Goal: Task Accomplishment & Management: Use online tool/utility

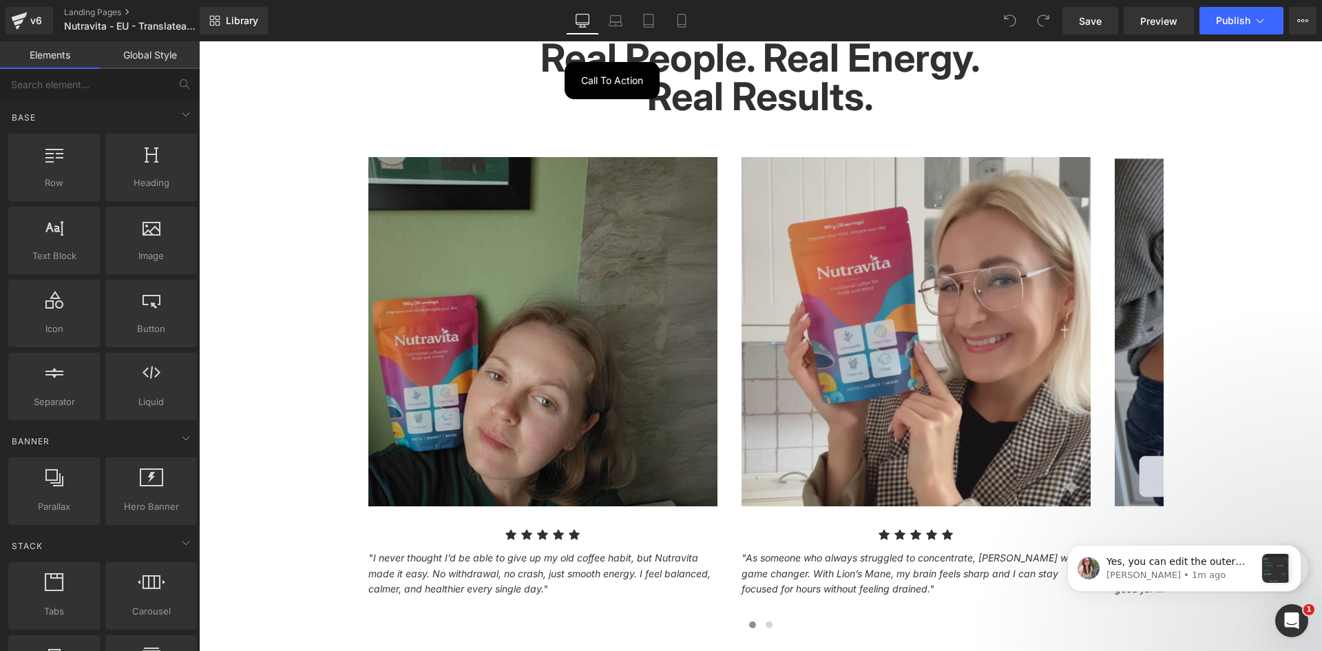
scroll to position [1446, 0]
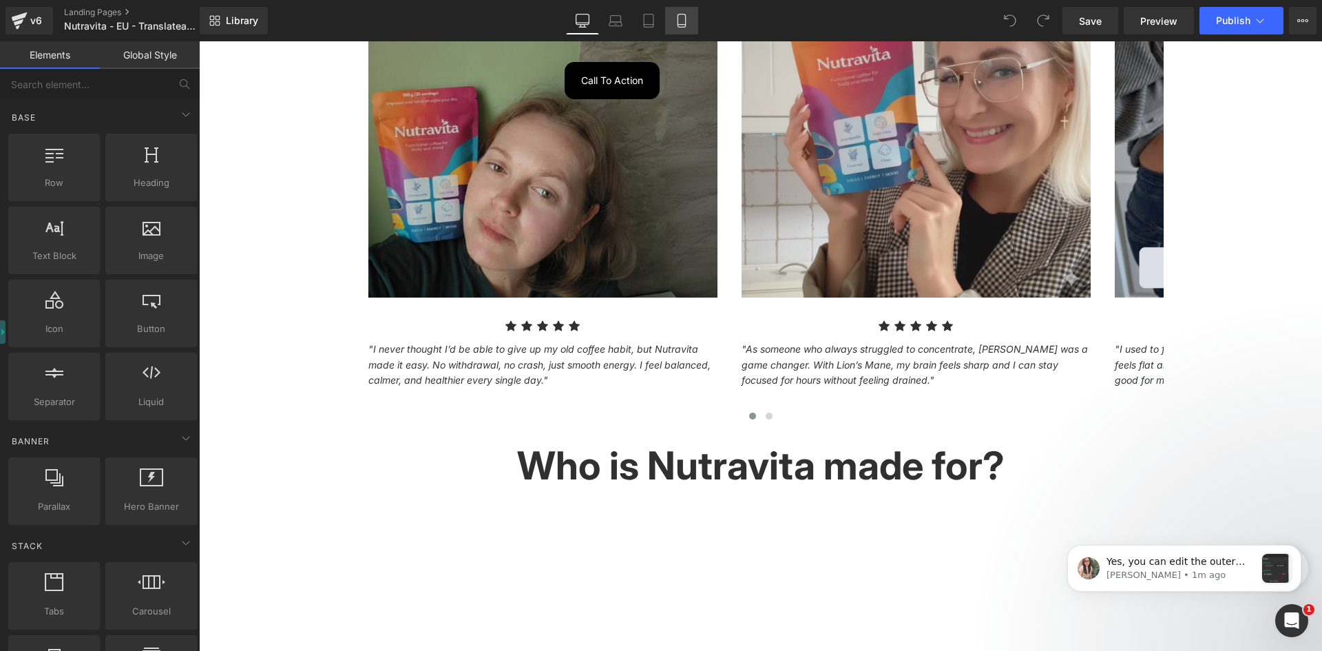
click at [684, 20] on icon at bounding box center [682, 21] width 14 height 14
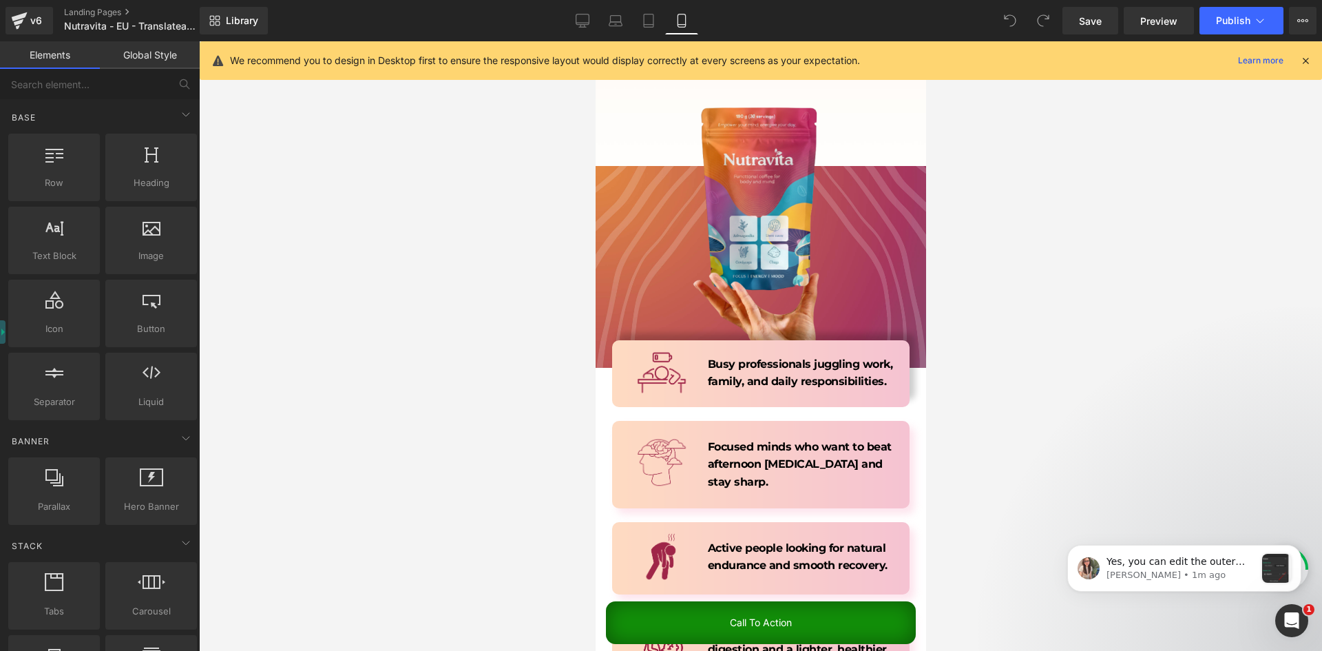
scroll to position [1548, 0]
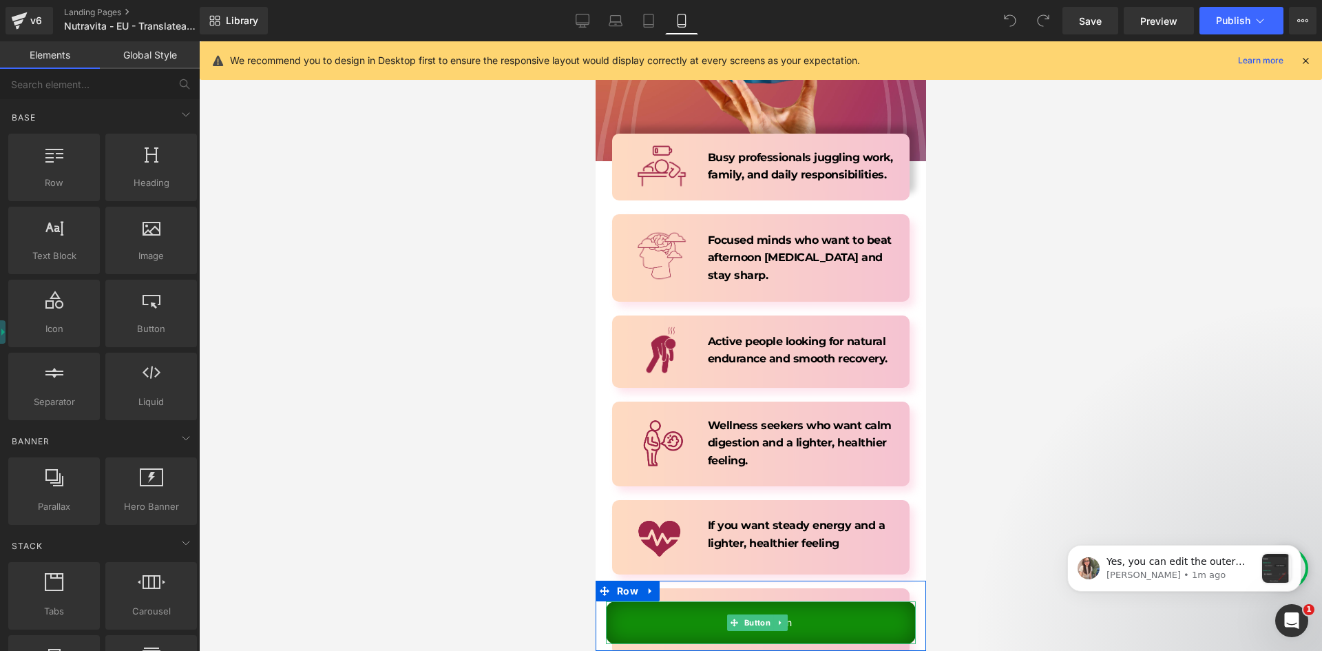
click at [661, 604] on link "Call To Action" at bounding box center [760, 622] width 310 height 43
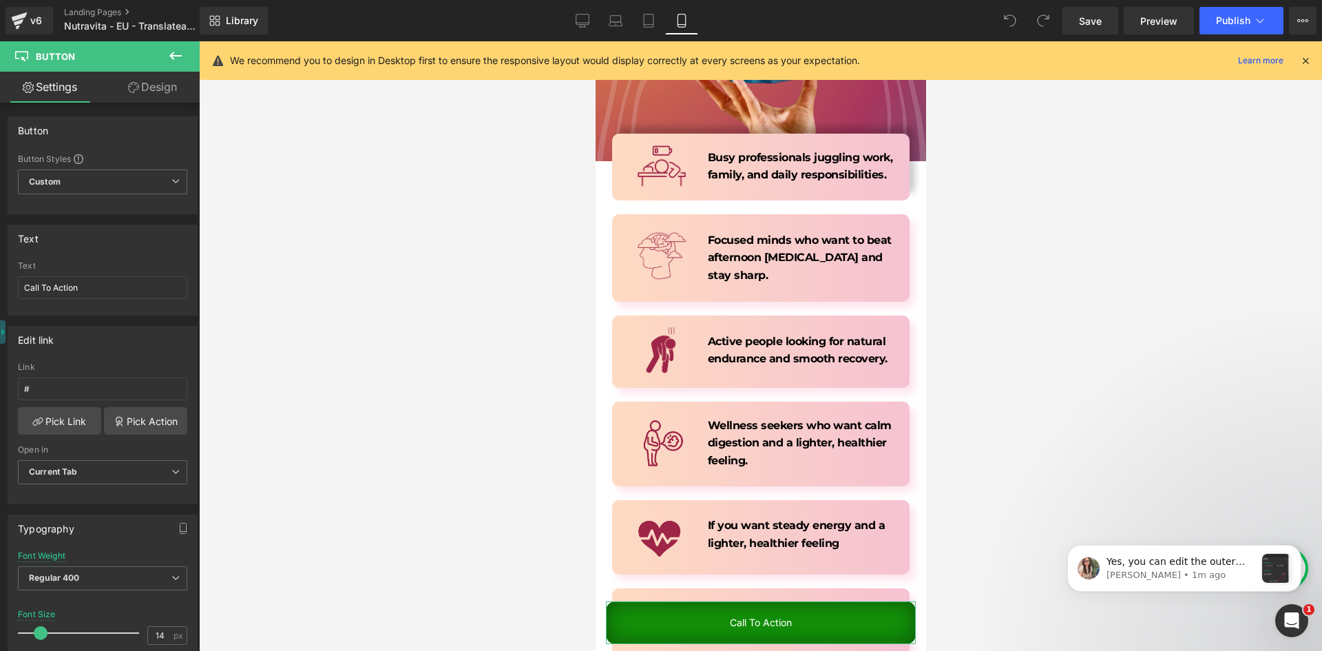
click at [154, 90] on link "Design" at bounding box center [153, 87] width 100 height 31
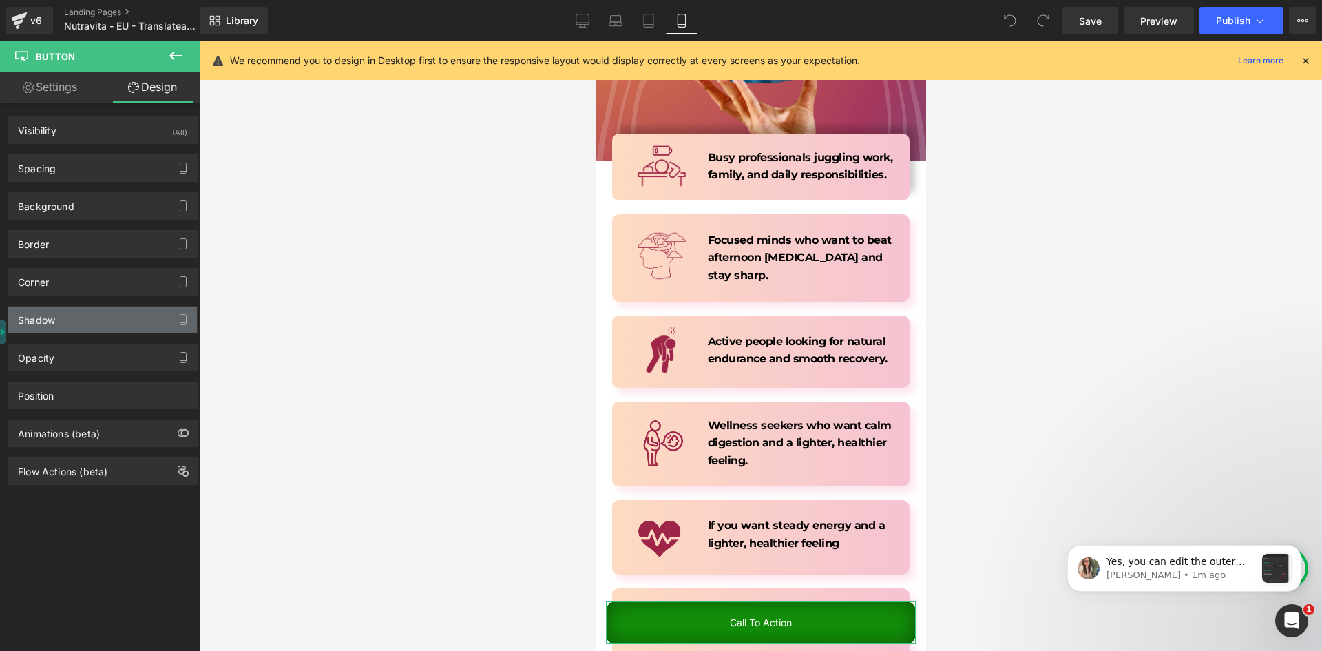
click at [74, 328] on div "Shadow" at bounding box center [102, 319] width 189 height 26
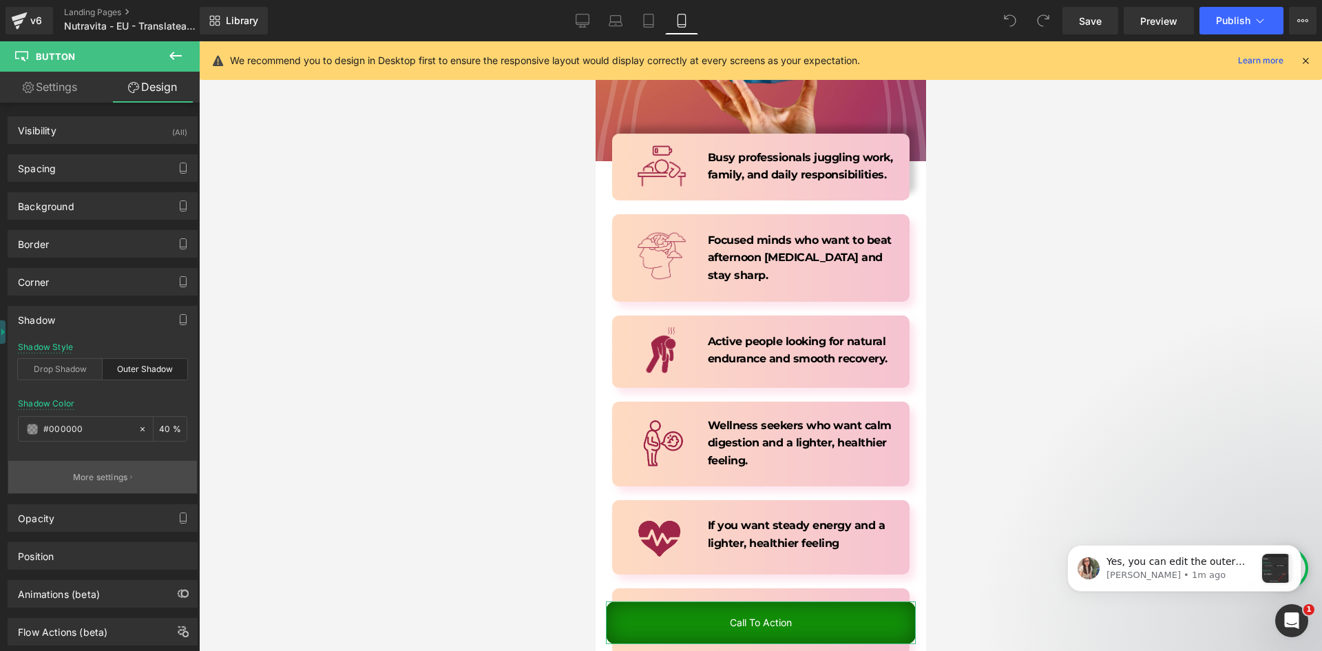
click at [101, 472] on p "More settings" at bounding box center [100, 477] width 55 height 12
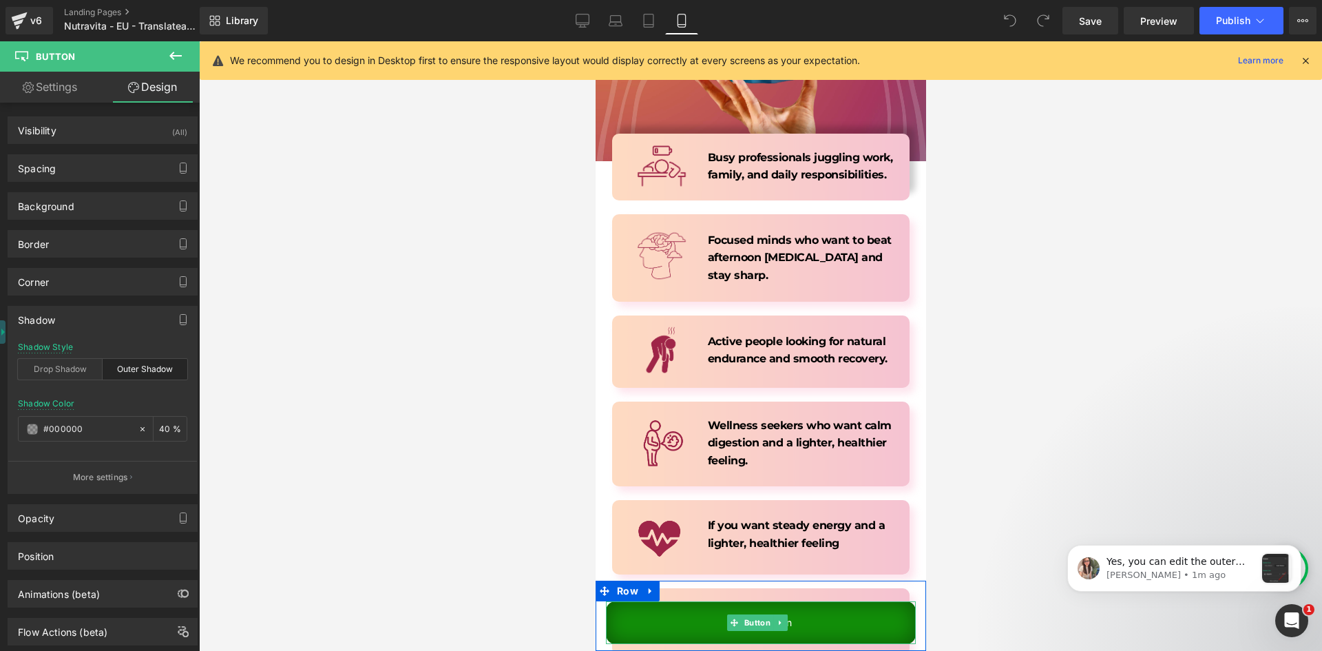
click at [730, 608] on link "Call To Action" at bounding box center [760, 622] width 310 height 43
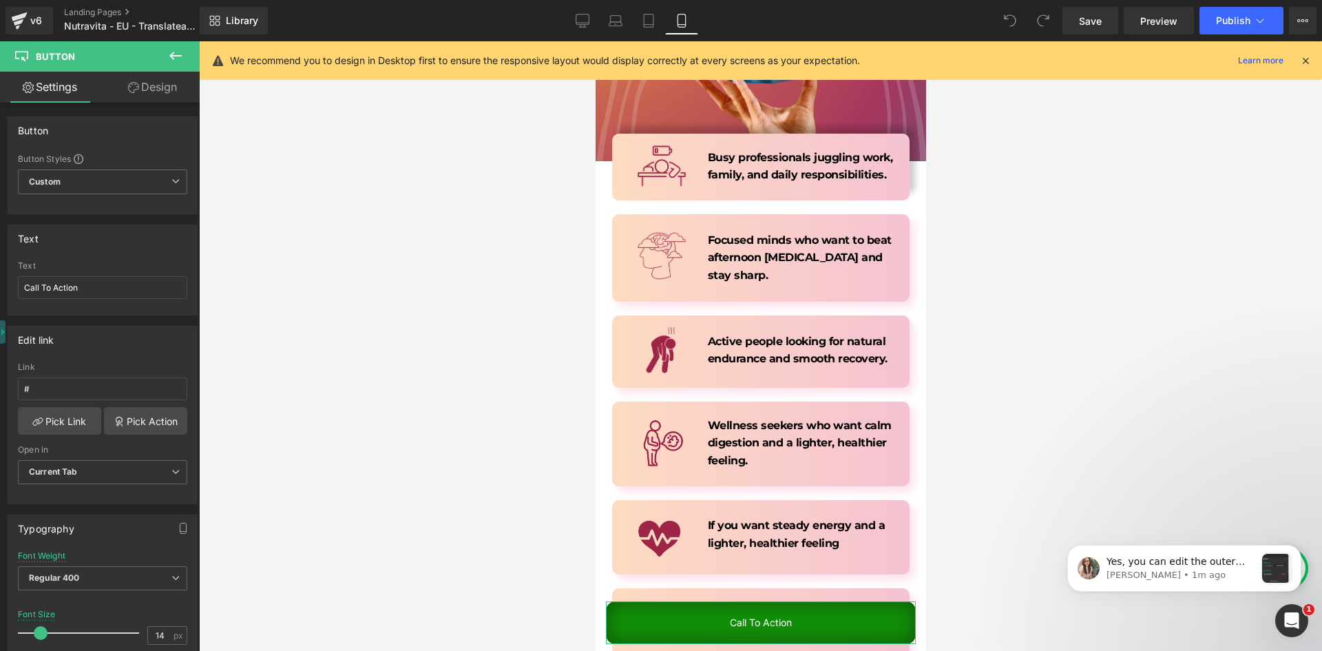
click at [137, 84] on icon at bounding box center [133, 87] width 11 height 11
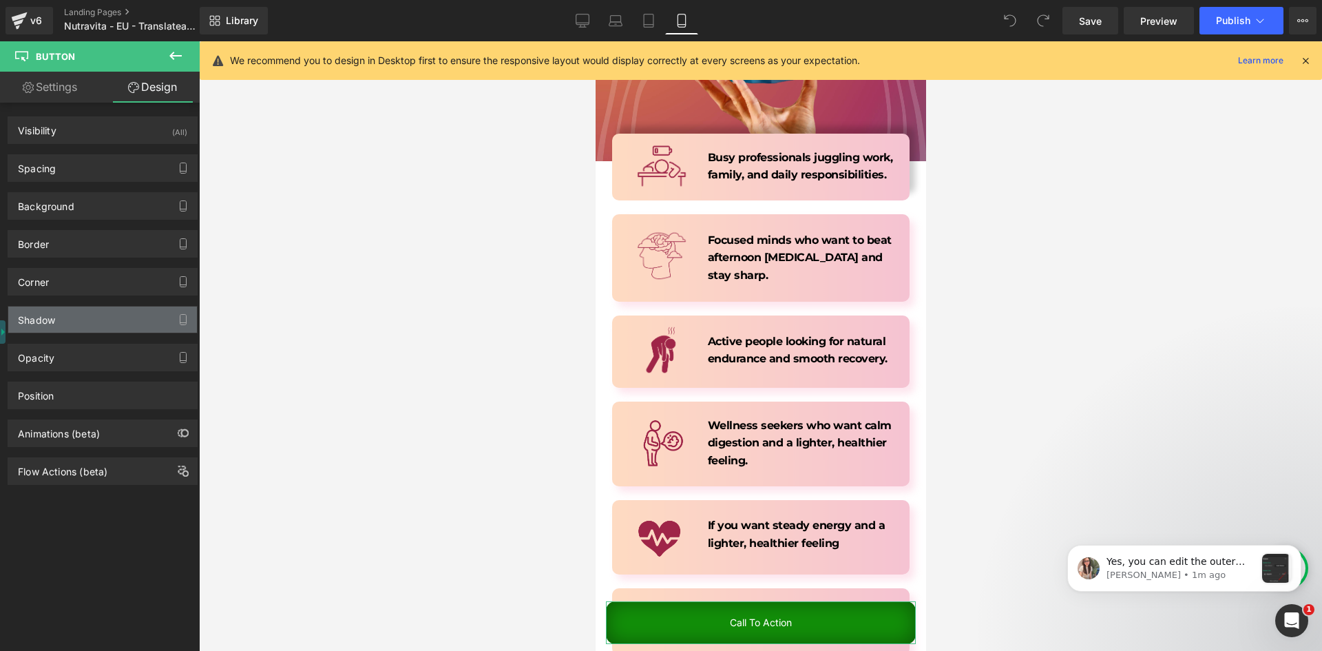
click at [34, 321] on div "Shadow" at bounding box center [36, 315] width 37 height 19
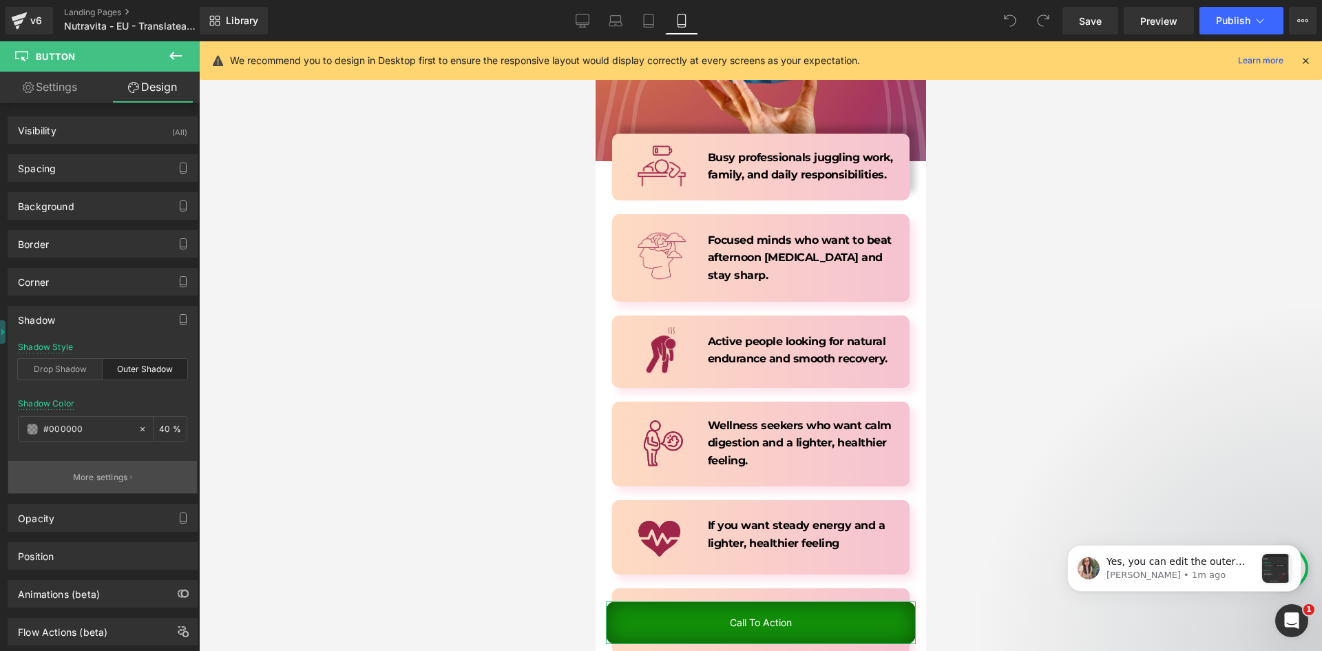
click at [108, 467] on button "More settings" at bounding box center [102, 477] width 189 height 32
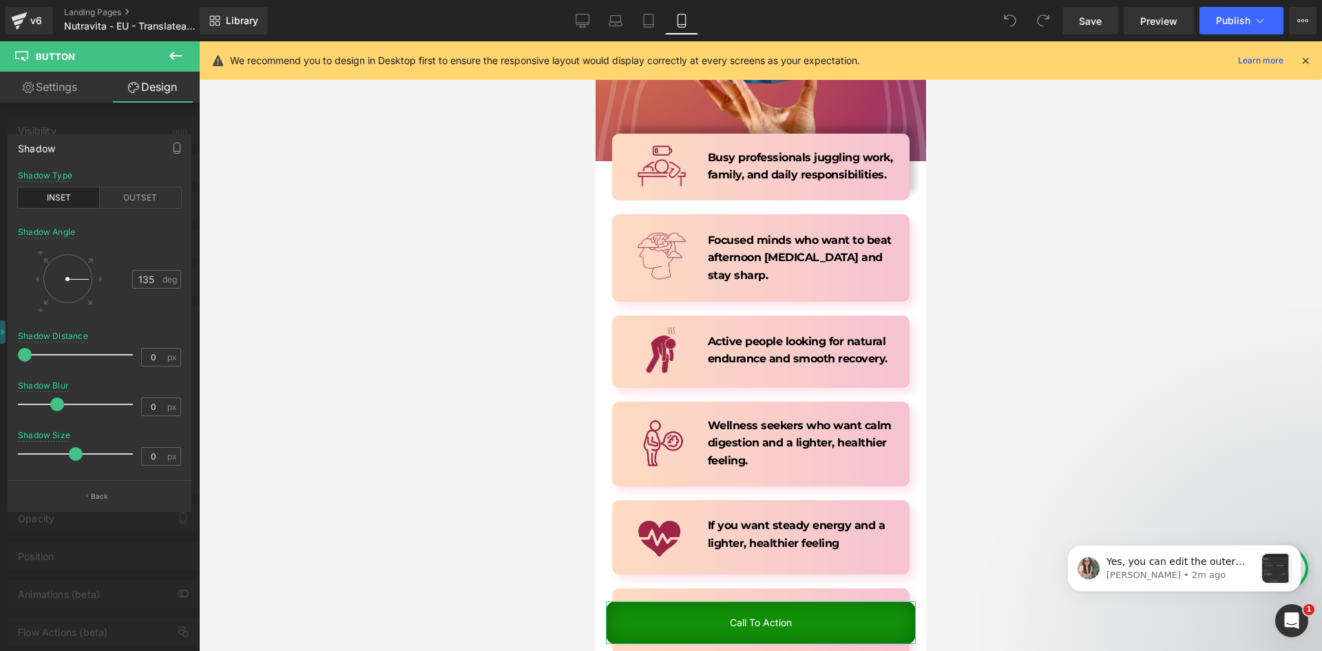
click at [75, 450] on span at bounding box center [76, 454] width 14 height 14
drag, startPoint x: 87, startPoint y: 280, endPoint x: 87, endPoint y: 289, distance: 9.0
click at [87, 291] on div at bounding box center [77, 285] width 24 height 21
click at [145, 199] on div "OUTSET" at bounding box center [141, 197] width 82 height 21
drag, startPoint x: 85, startPoint y: 287, endPoint x: 95, endPoint y: 290, distance: 10.0
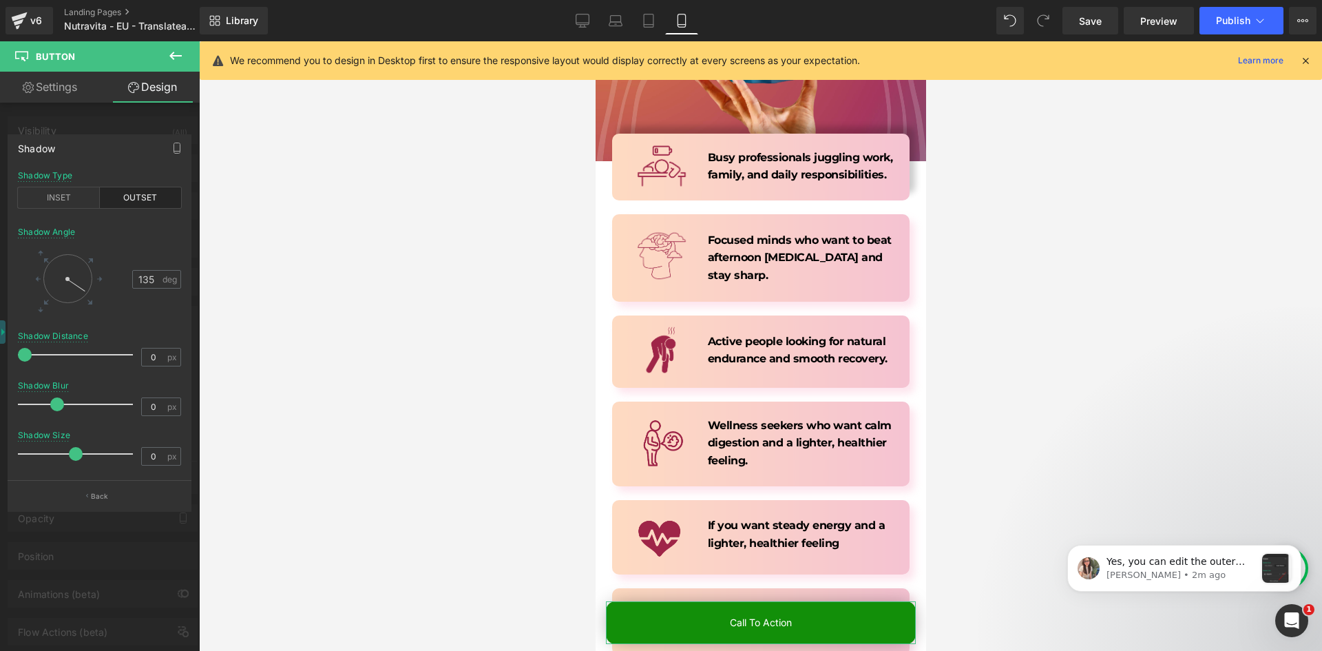
click at [95, 290] on div at bounding box center [68, 278] width 64 height 64
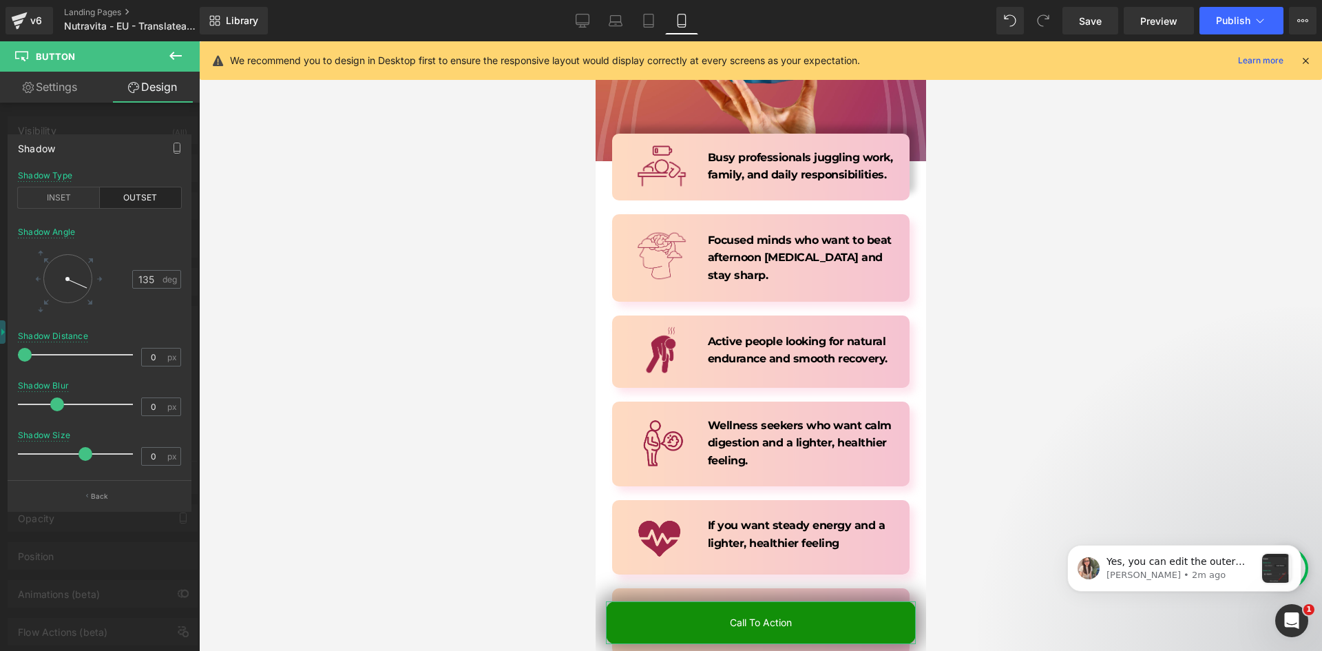
drag, startPoint x: 79, startPoint y: 454, endPoint x: 89, endPoint y: 456, distance: 9.9
click at [89, 456] on span at bounding box center [85, 454] width 14 height 14
click at [151, 460] on input "0" at bounding box center [154, 456] width 24 height 17
type input "12"
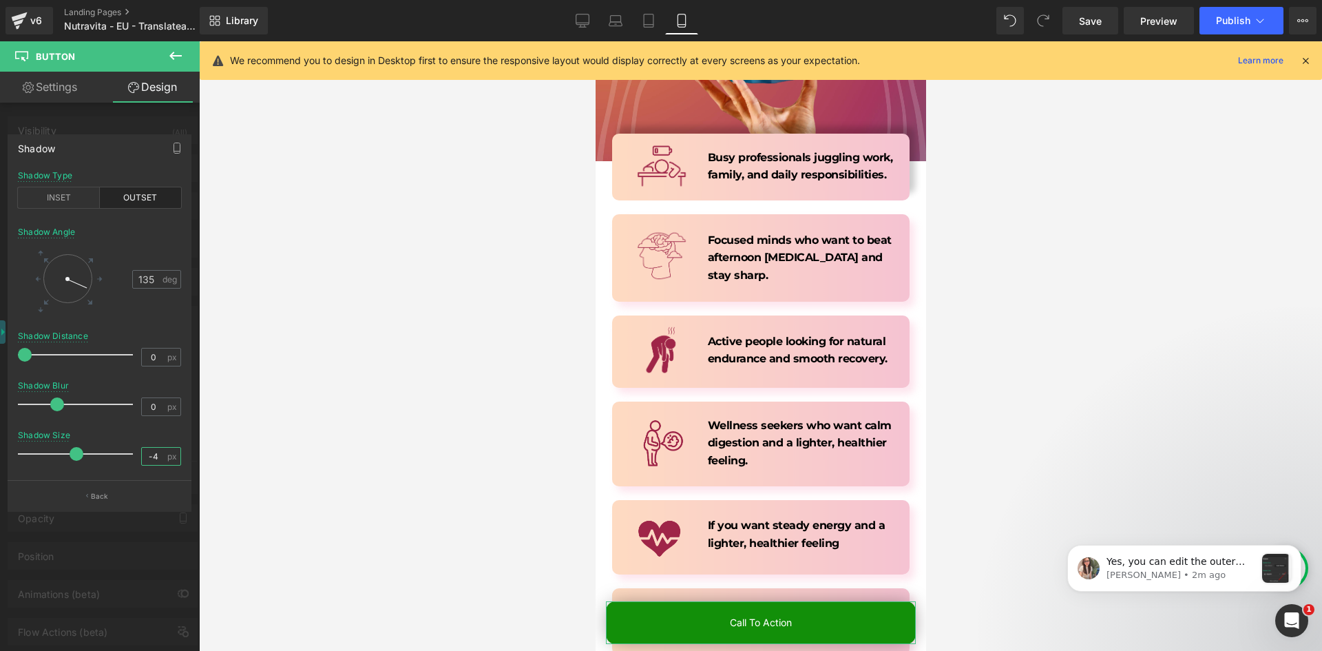
click at [162, 454] on input "-4" at bounding box center [154, 456] width 24 height 17
type input "20"
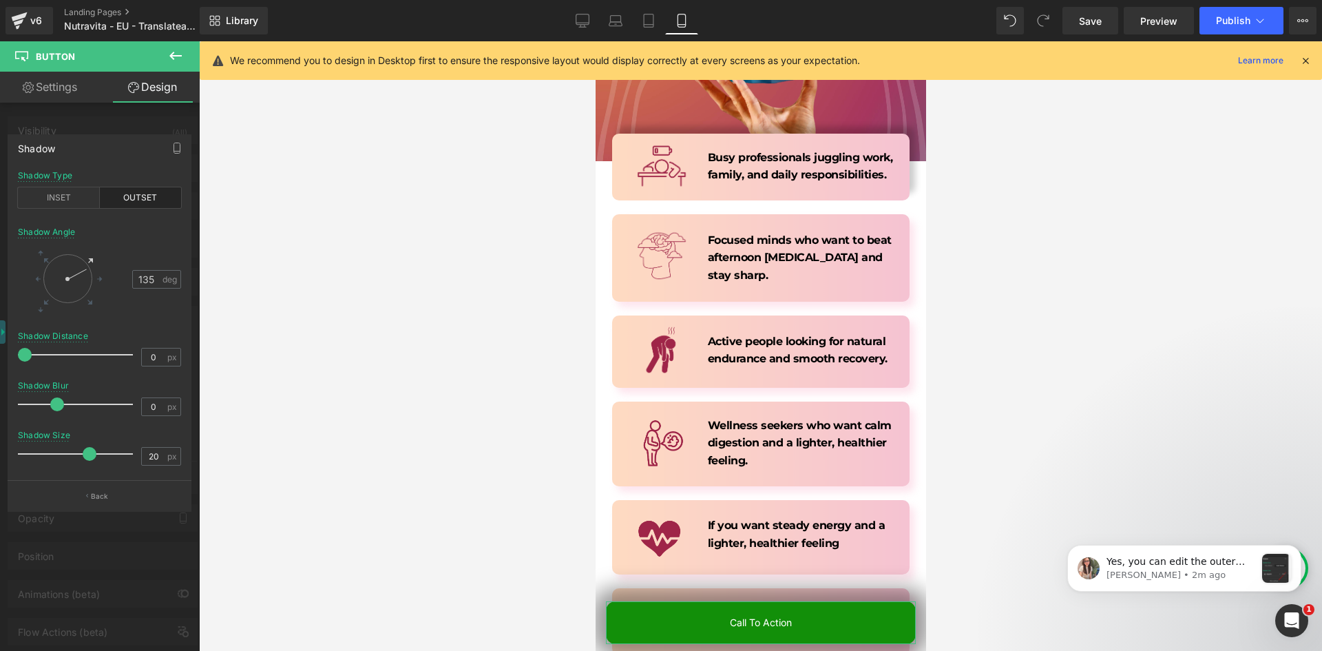
drag, startPoint x: 84, startPoint y: 288, endPoint x: 88, endPoint y: 262, distance: 25.8
click at [88, 262] on div at bounding box center [67, 278] width 49 height 49
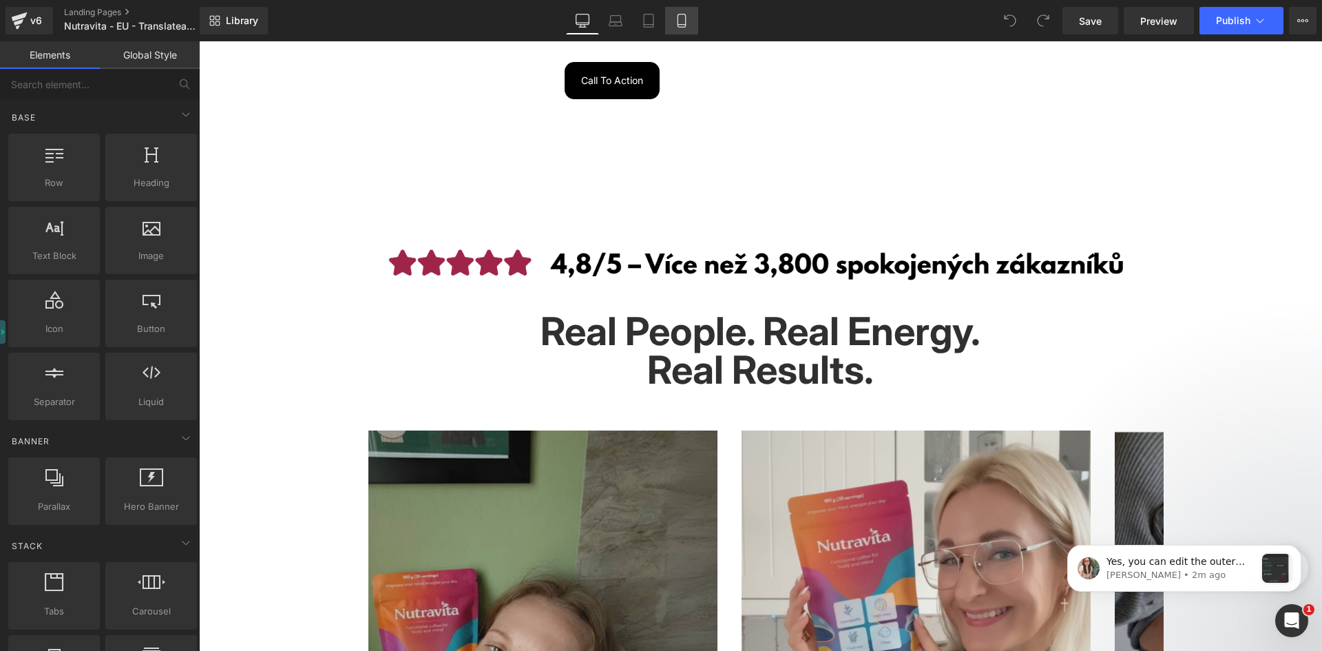
click at [677, 27] on icon at bounding box center [682, 21] width 14 height 14
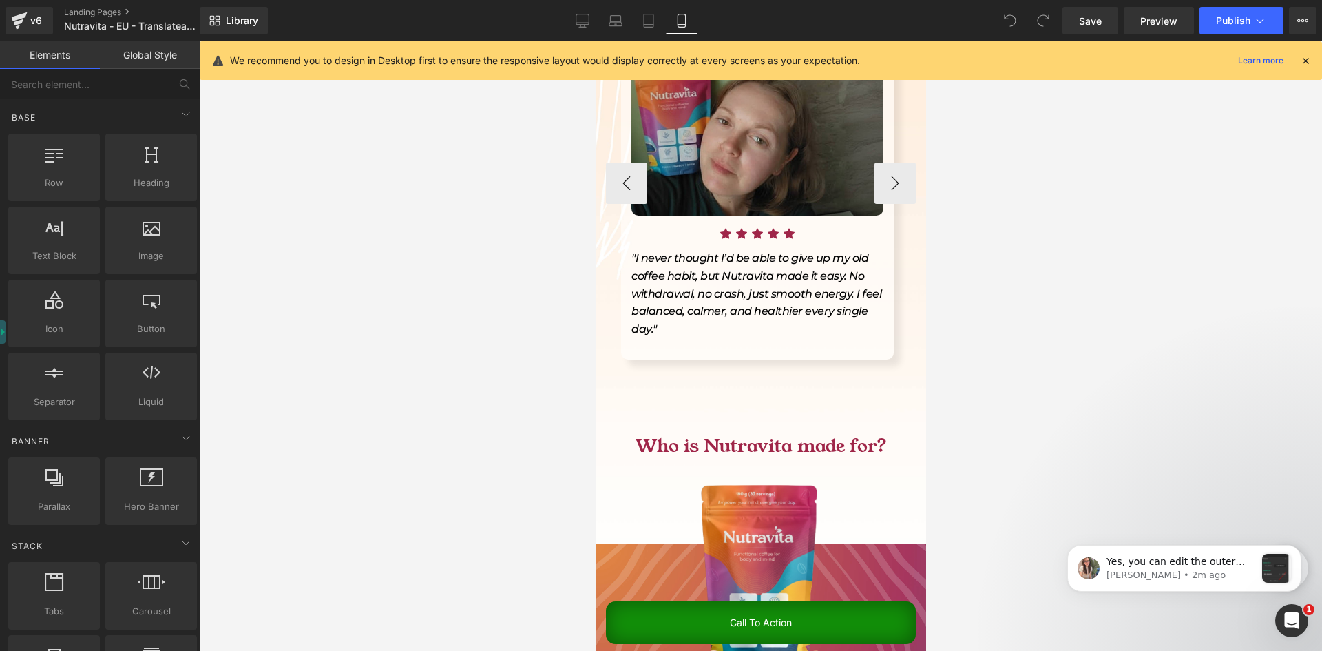
scroll to position [1308, 0]
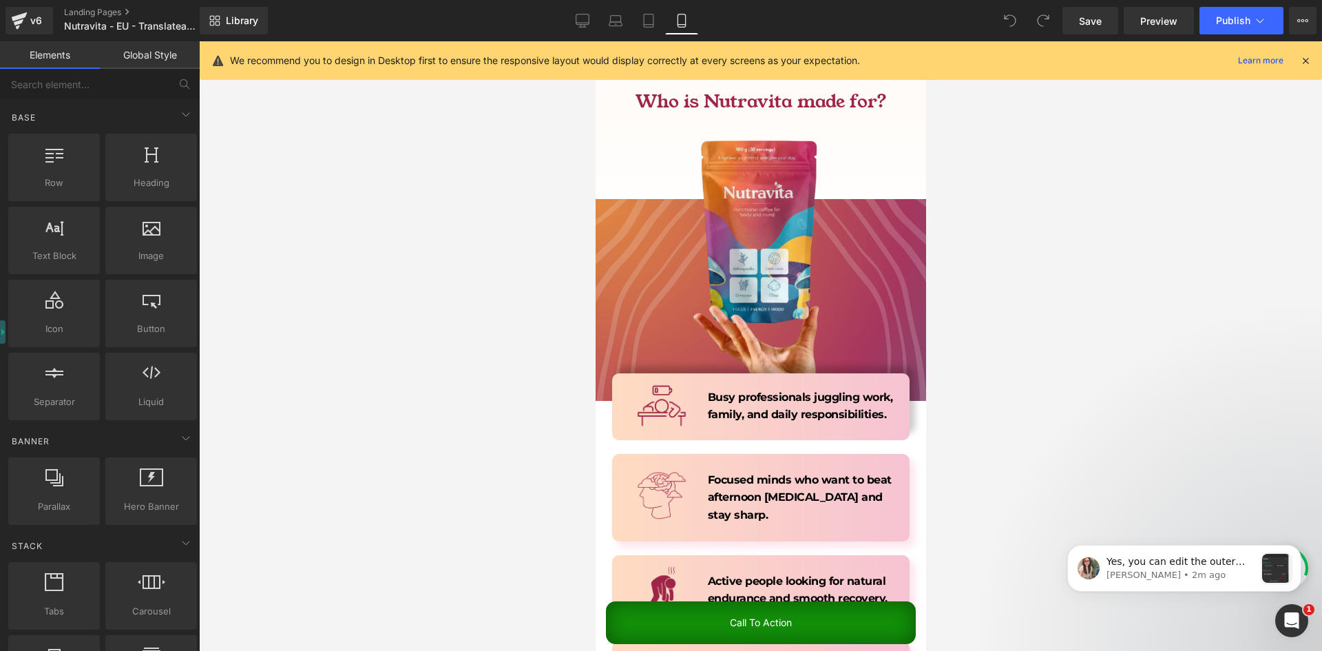
click at [656, 621] on link "Call To Action" at bounding box center [760, 622] width 310 height 43
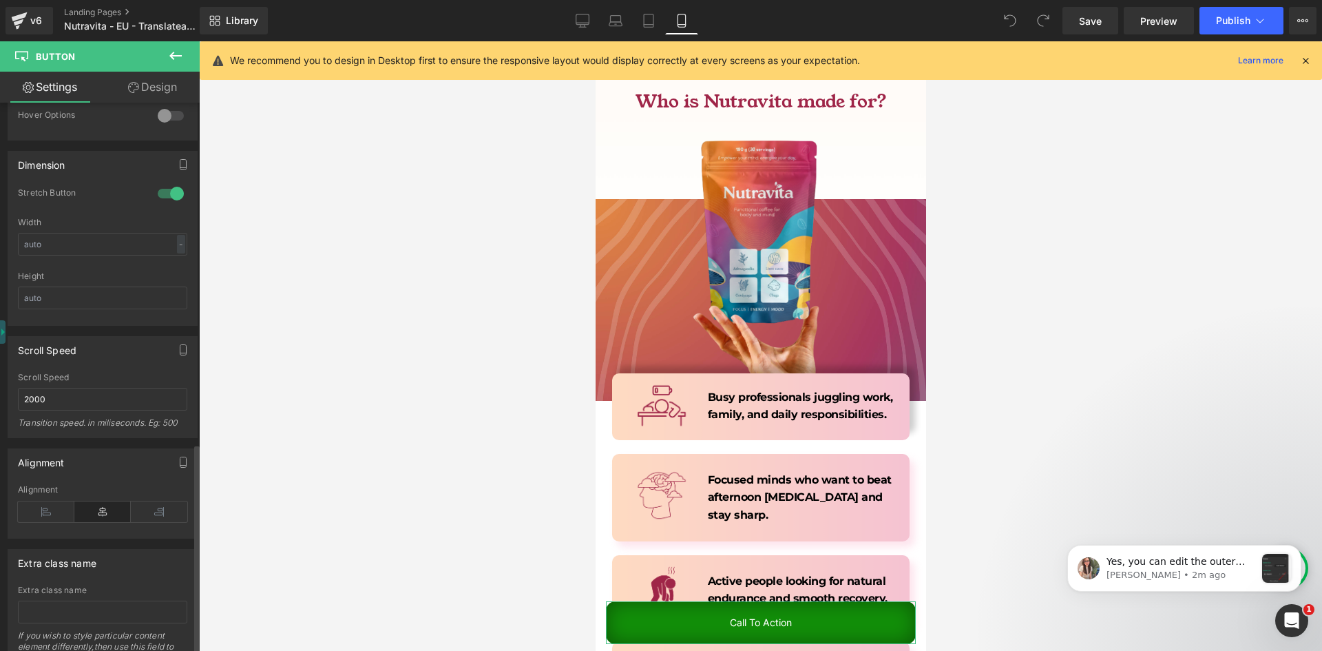
scroll to position [892, 0]
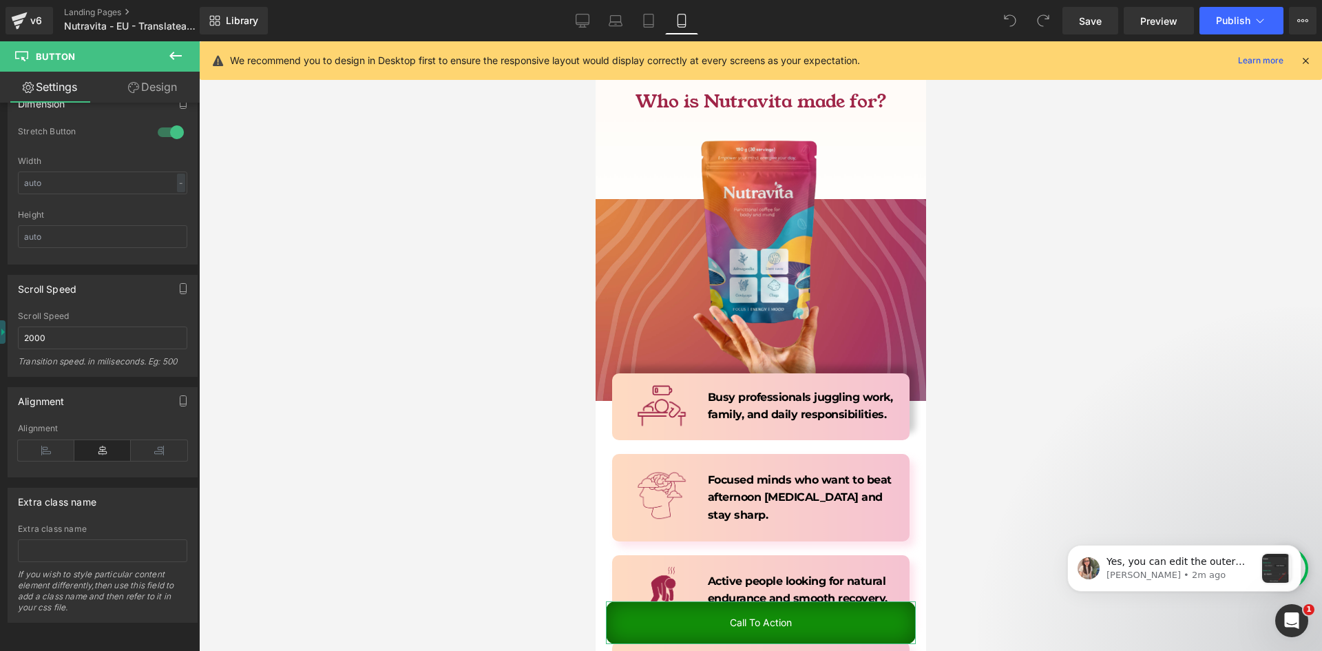
click at [175, 87] on link "Design" at bounding box center [153, 87] width 100 height 31
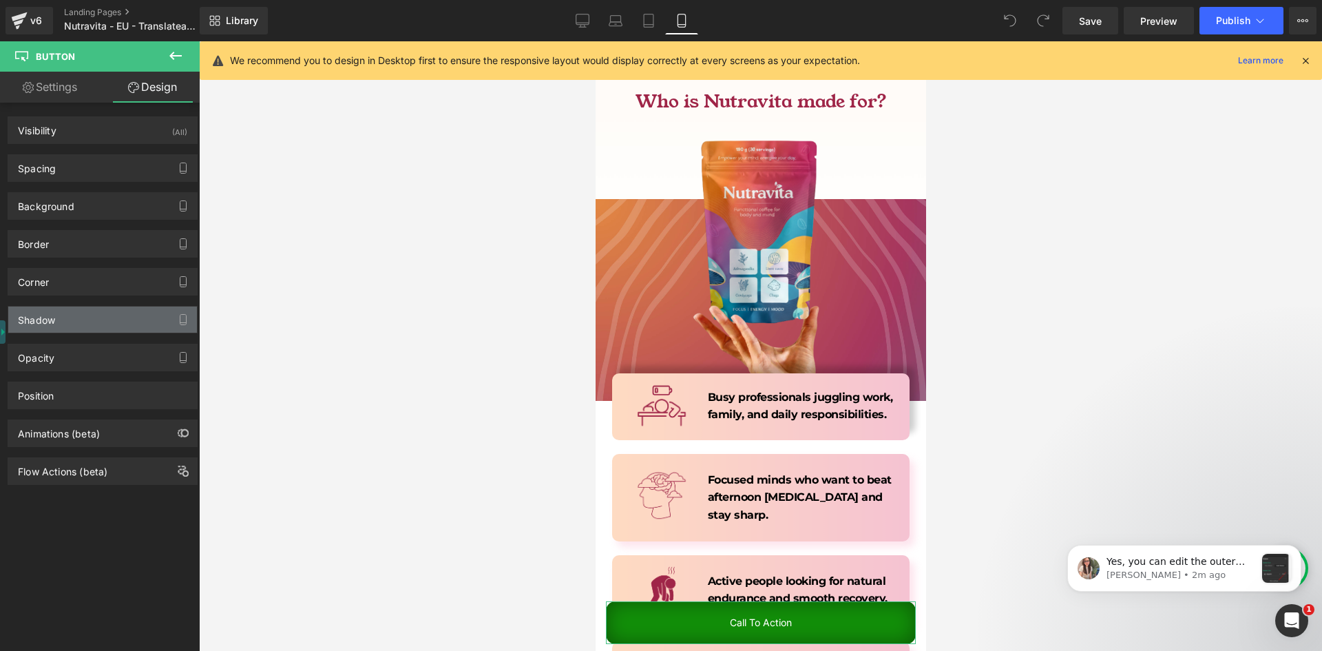
click at [64, 322] on div "Shadow" at bounding box center [102, 319] width 189 height 26
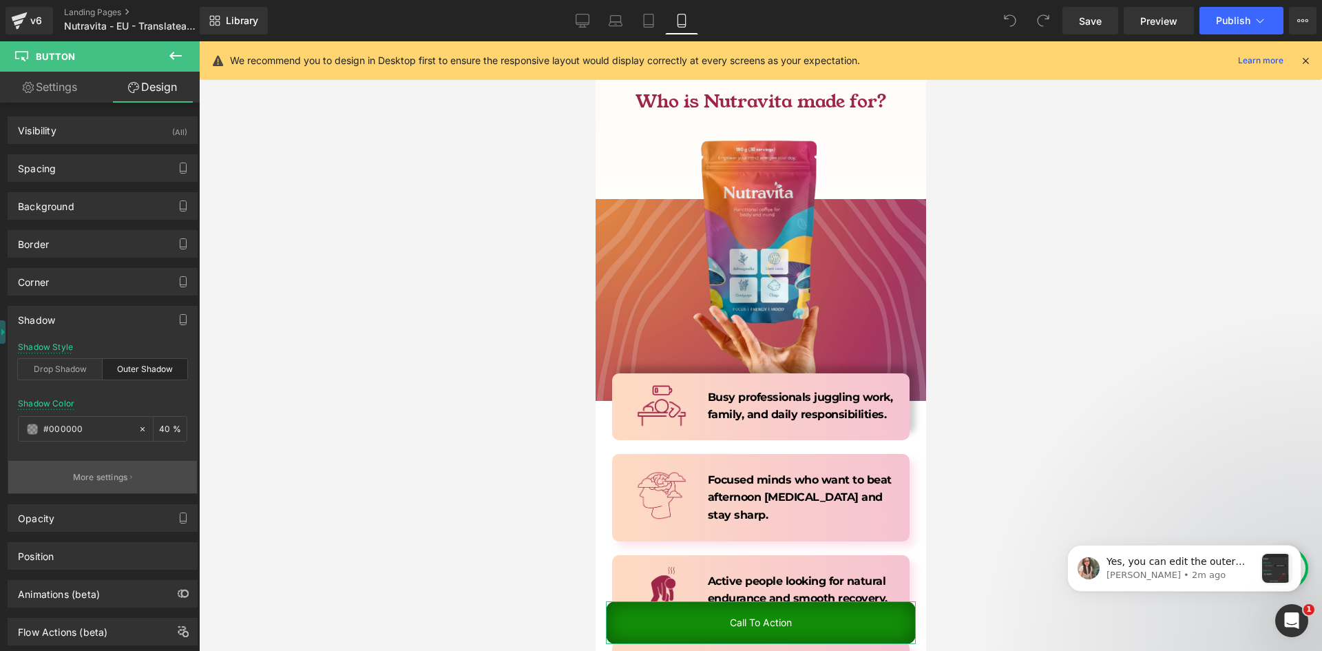
click at [92, 464] on button "More settings" at bounding box center [102, 477] width 189 height 32
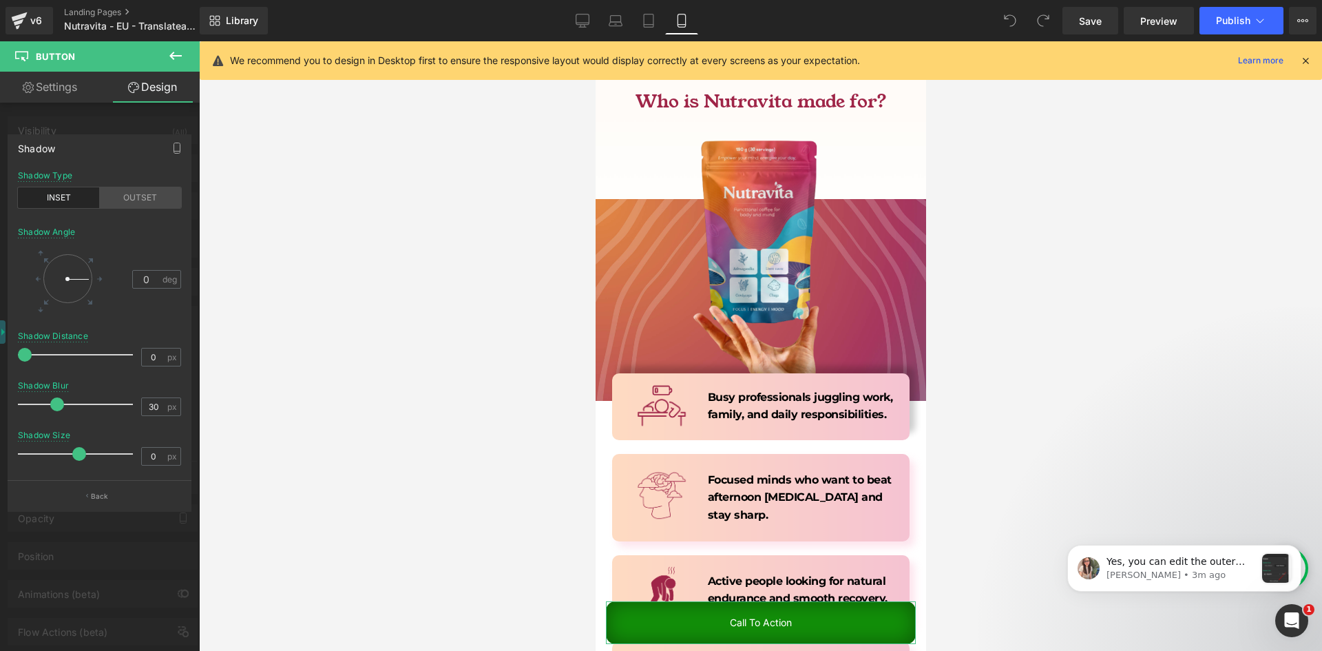
click at [131, 203] on div "OUTSET" at bounding box center [141, 197] width 82 height 21
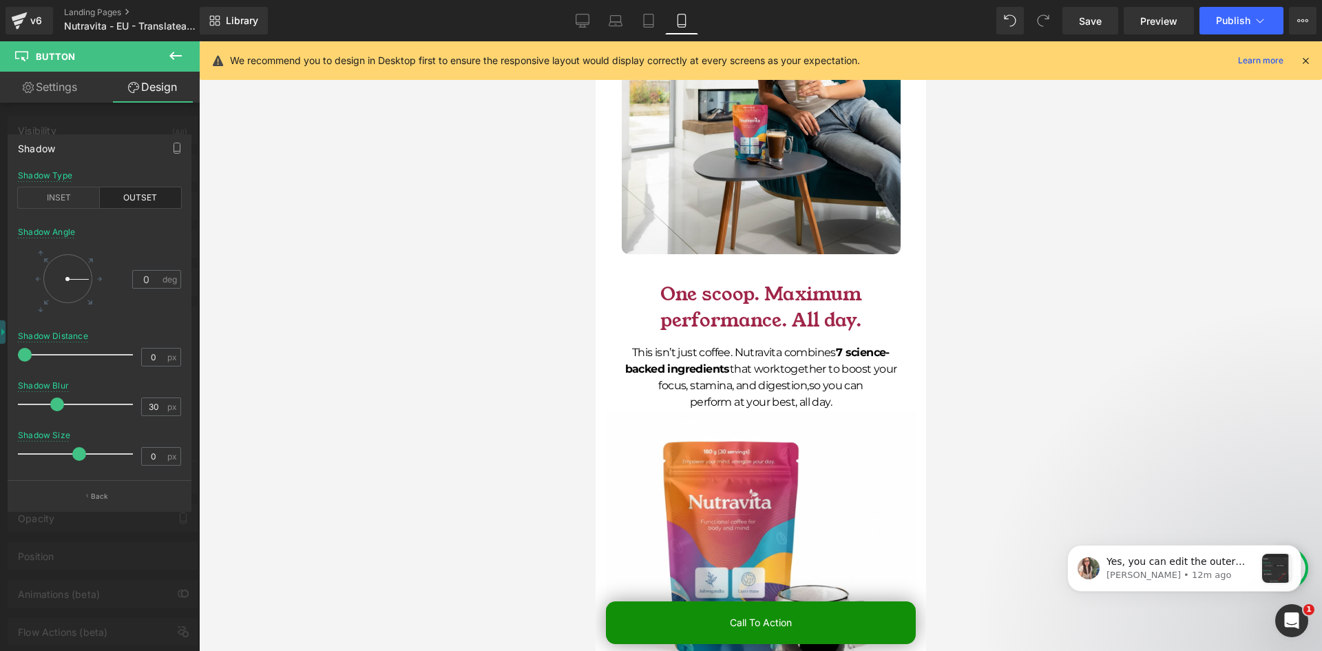
scroll to position [2479, 0]
